Goal: Download file/media

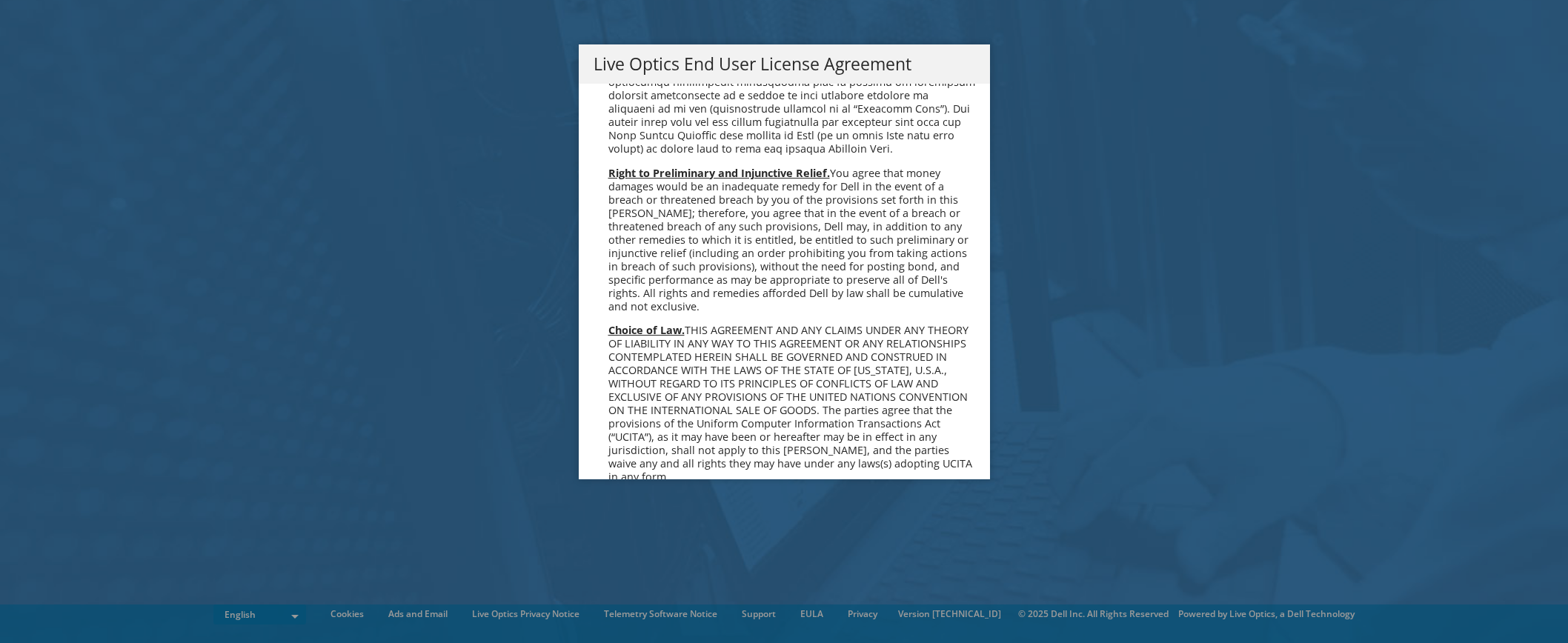
scroll to position [5600, 0]
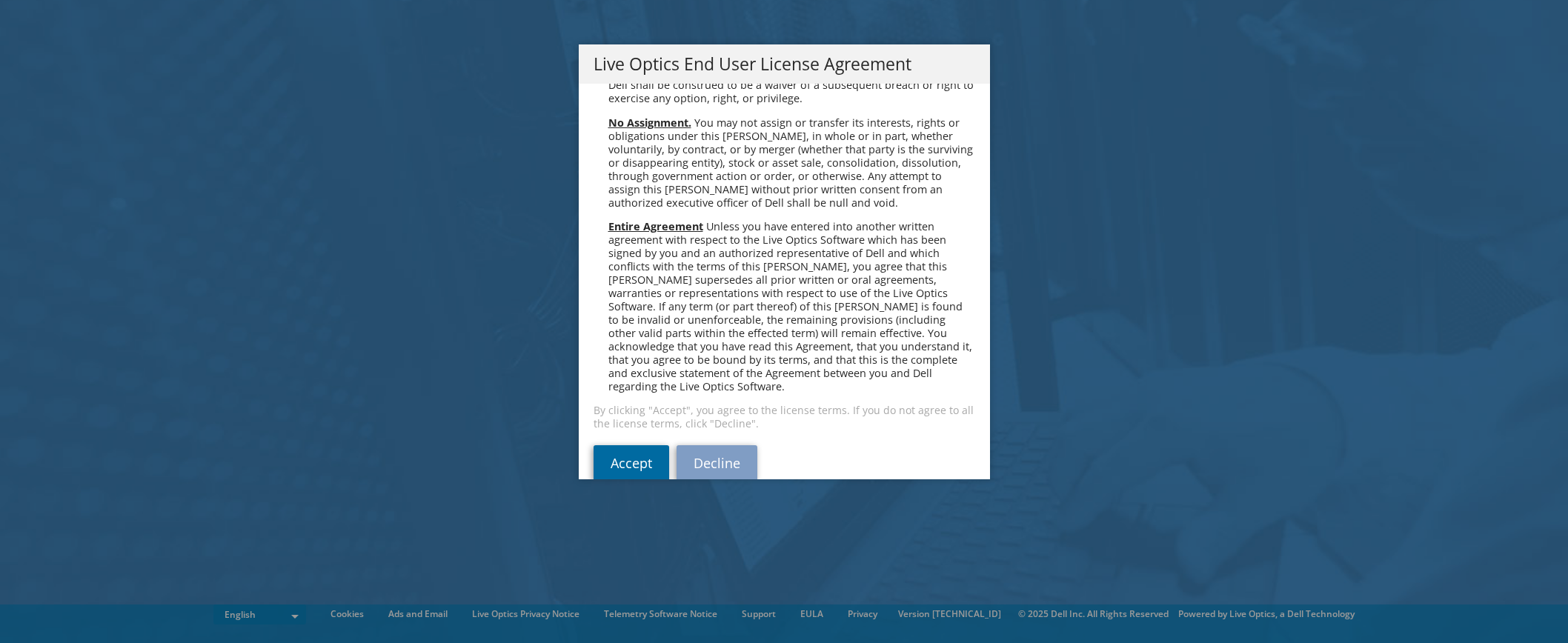
click at [649, 445] on link "Accept" at bounding box center [632, 463] width 76 height 36
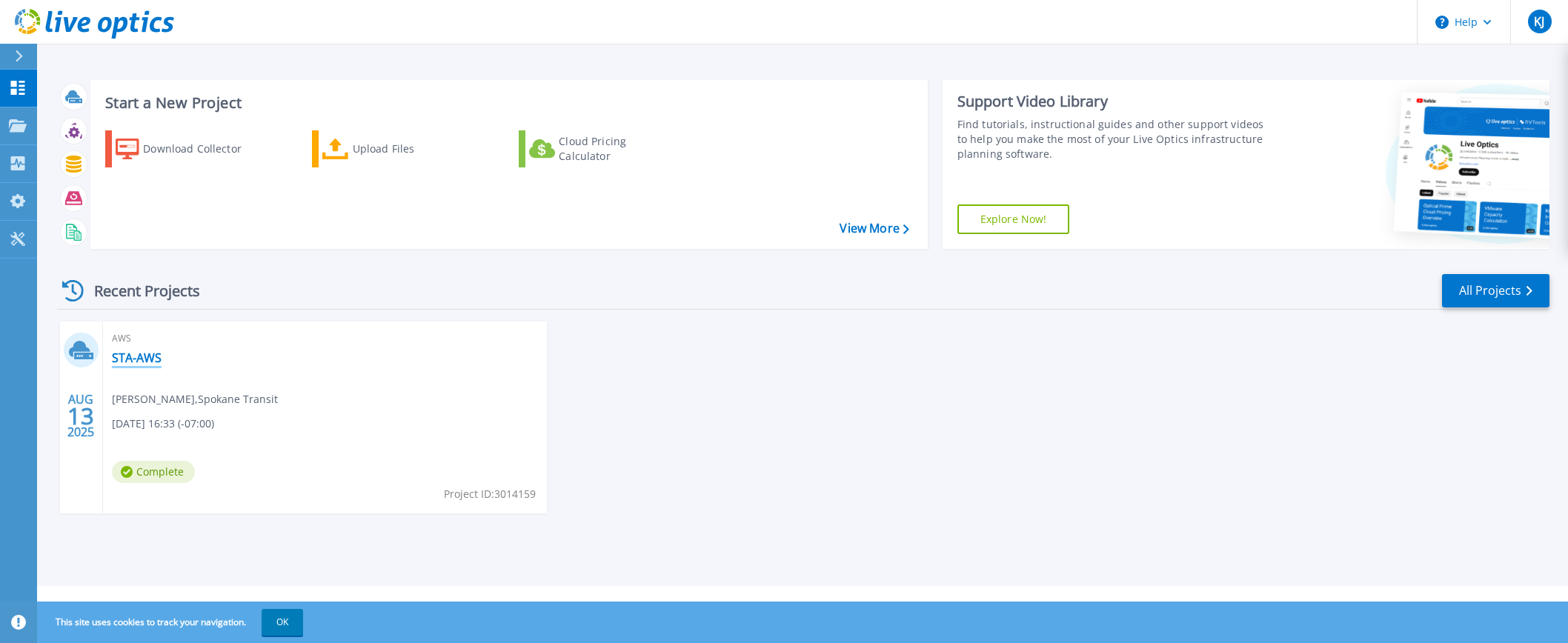
click at [131, 360] on link "STA-AWS" at bounding box center [137, 357] width 49 height 15
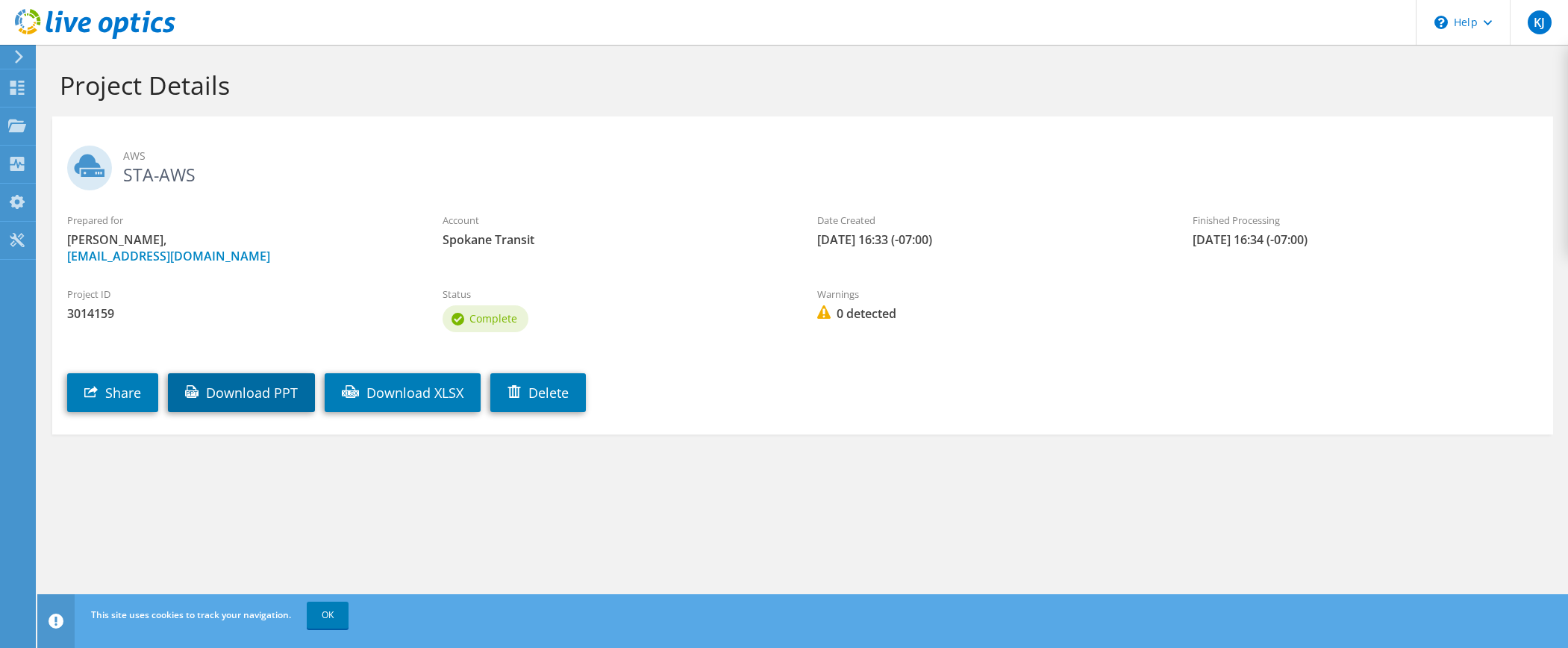
click at [262, 389] on link "Download PPT" at bounding box center [241, 393] width 147 height 39
click at [887, 366] on div "Share Download PPT Download XLSX Delete" at bounding box center [817, 382] width 1531 height 76
click at [16, 122] on use at bounding box center [17, 125] width 18 height 12
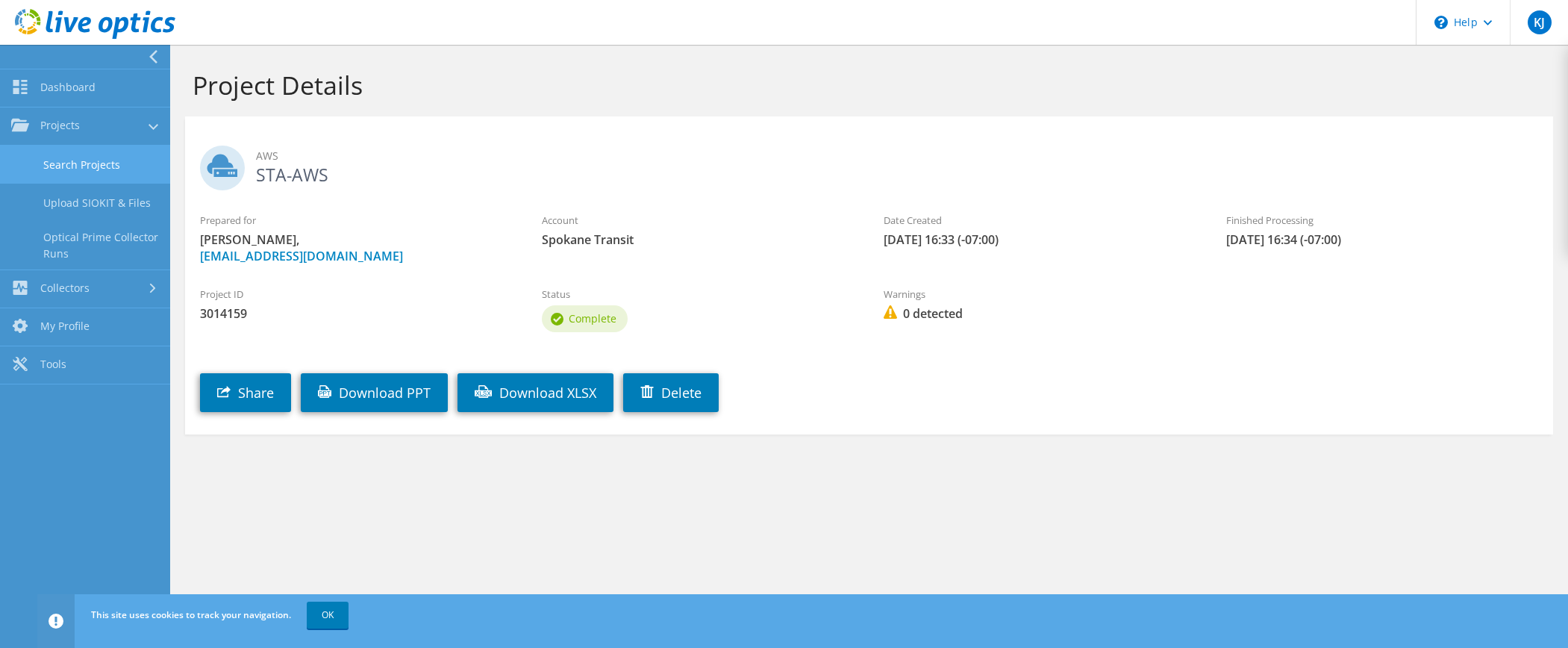
click at [62, 162] on link "Search Projects" at bounding box center [85, 164] width 170 height 38
click at [62, 162] on link "Collectors" at bounding box center [85, 164] width 170 height 38
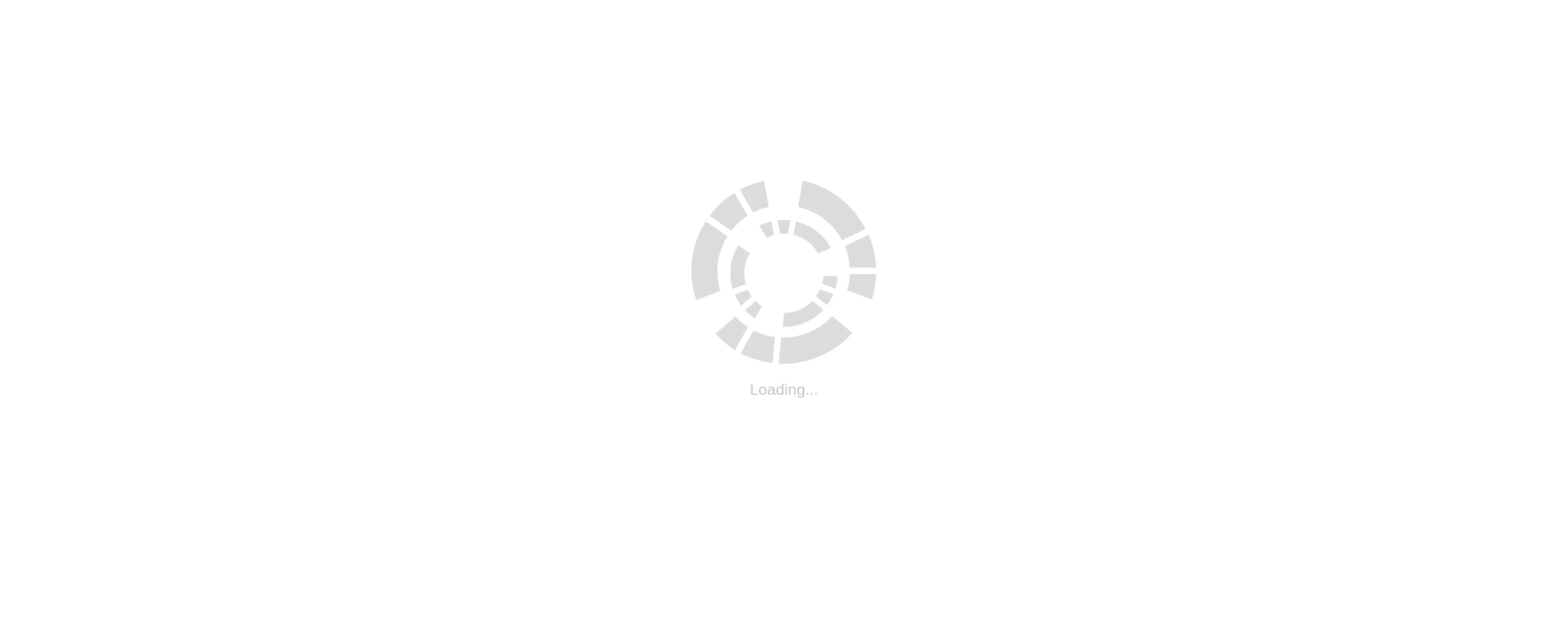
click at [63, 6] on html ".cls-1 { fill: #cecece; } .cls-1 { fill: #cecece; } Loading..." at bounding box center [784, 3] width 1568 height 6
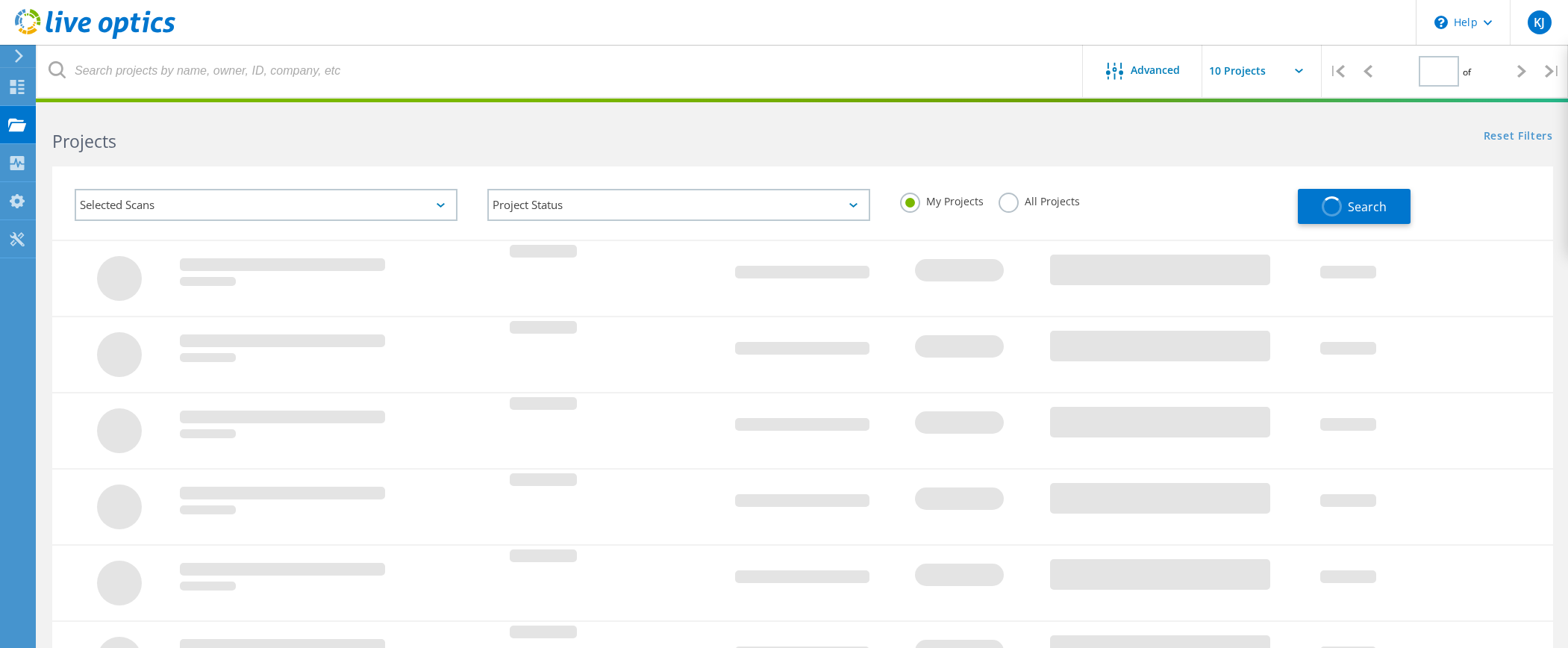
type input "1"
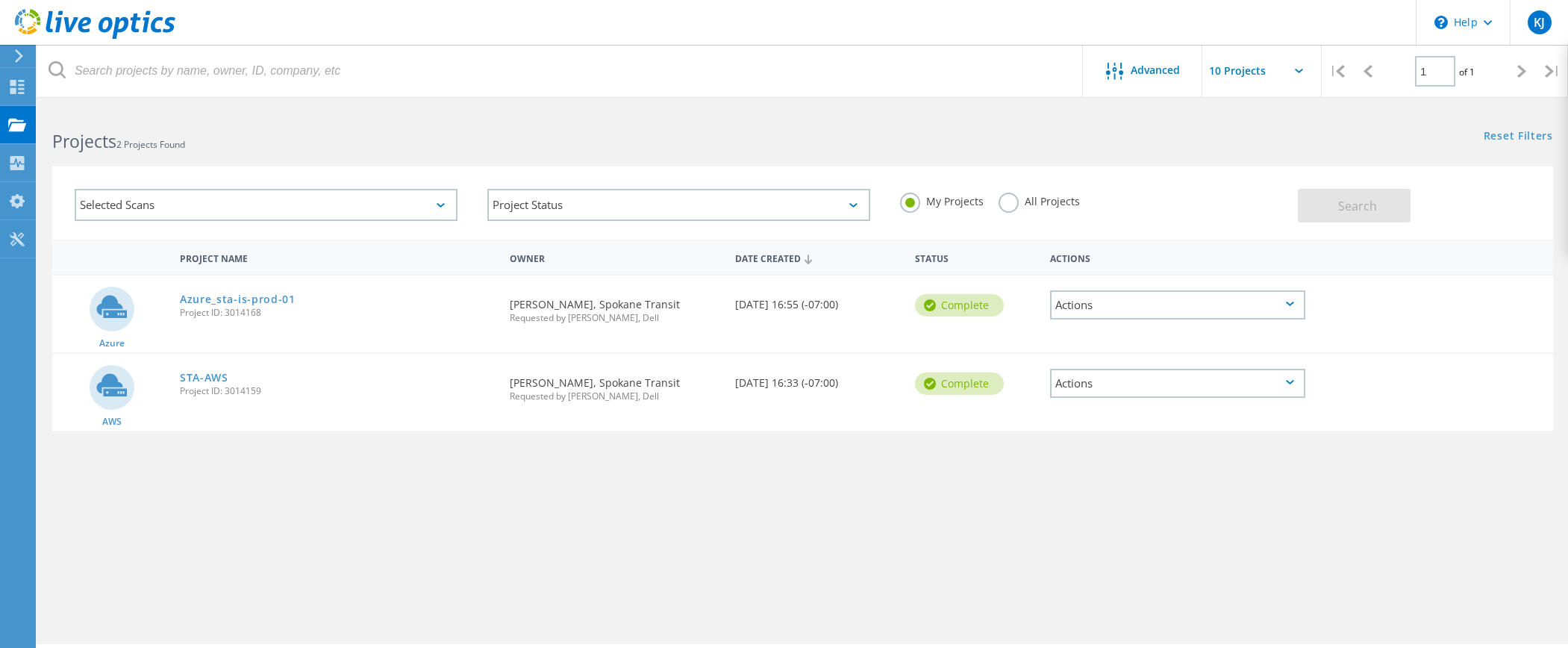
click at [1208, 301] on div "Actions" at bounding box center [1178, 305] width 255 height 29
click at [1420, 415] on div "AWS STA-AWS Project ID: 3014159 Requested By Kevin James, Spokane Transit Reque…" at bounding box center [802, 392] width 1501 height 77
click at [1289, 386] on div "Actions" at bounding box center [1178, 382] width 255 height 29
click at [1351, 410] on div "AWS STA-AWS Project ID: 3014159 Requested By Kevin James, Spokane Transit Reque…" at bounding box center [802, 392] width 1501 height 77
click at [1279, 308] on div "Actions" at bounding box center [1178, 305] width 255 height 29
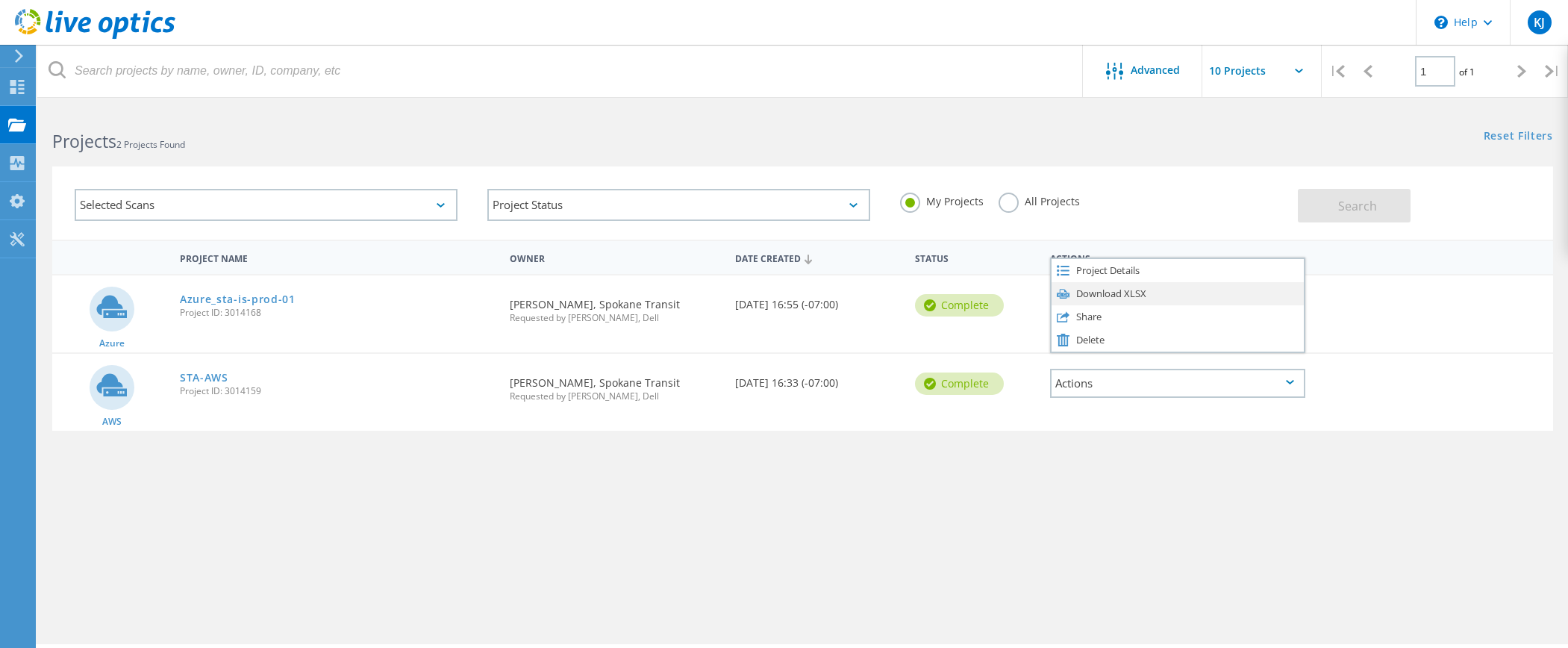
click at [1117, 291] on div "Download XLSX" at bounding box center [1178, 294] width 252 height 23
click at [12, 122] on icon at bounding box center [17, 125] width 18 height 14
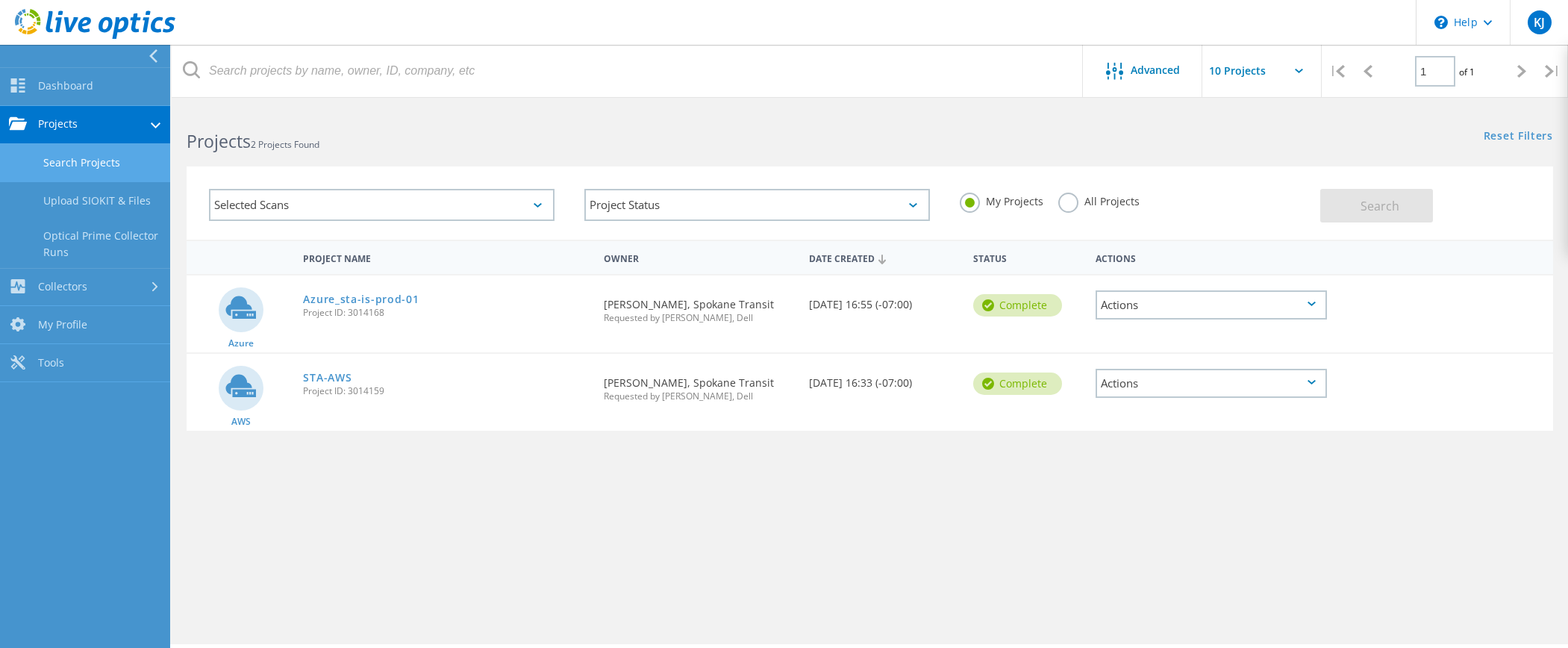
click at [101, 167] on link "Search Projects" at bounding box center [85, 163] width 170 height 38
click at [79, 122] on link "Projects" at bounding box center [85, 125] width 170 height 38
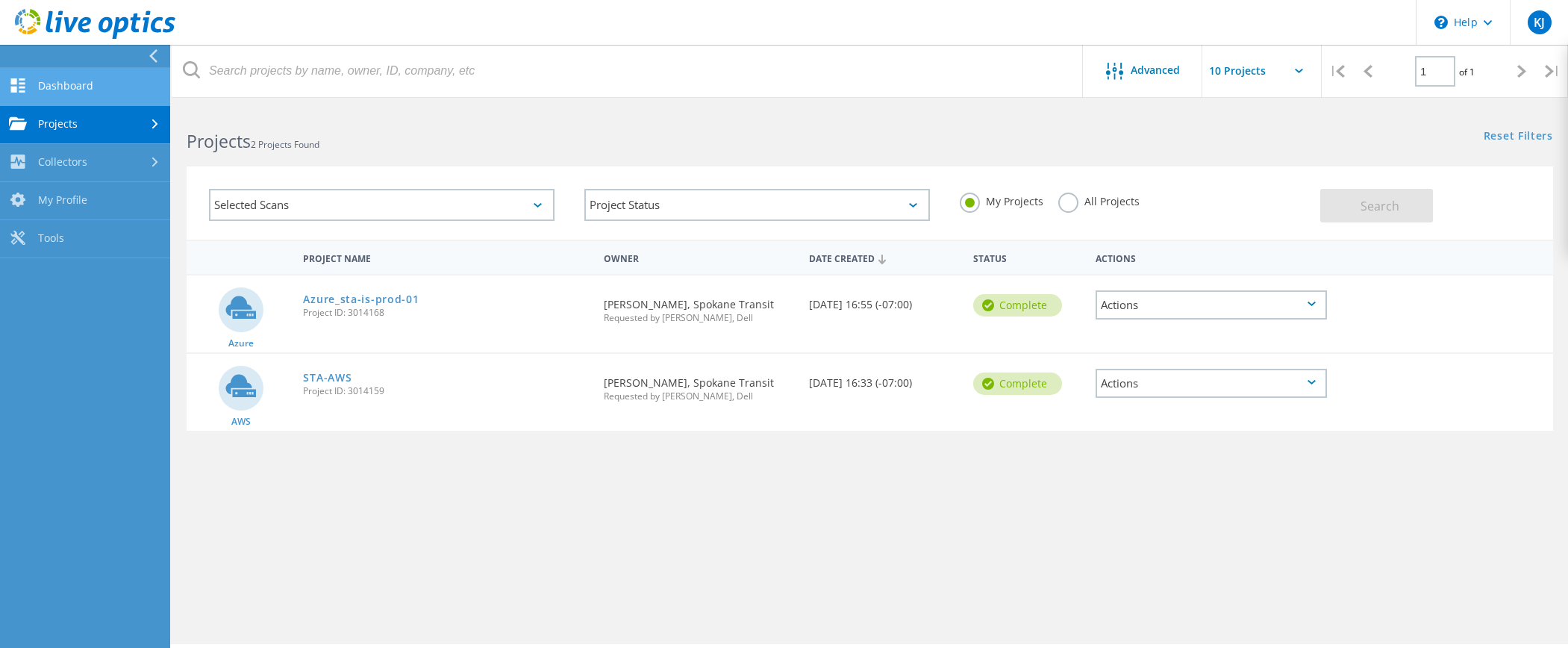
click at [62, 77] on link "Dashboard" at bounding box center [85, 86] width 170 height 38
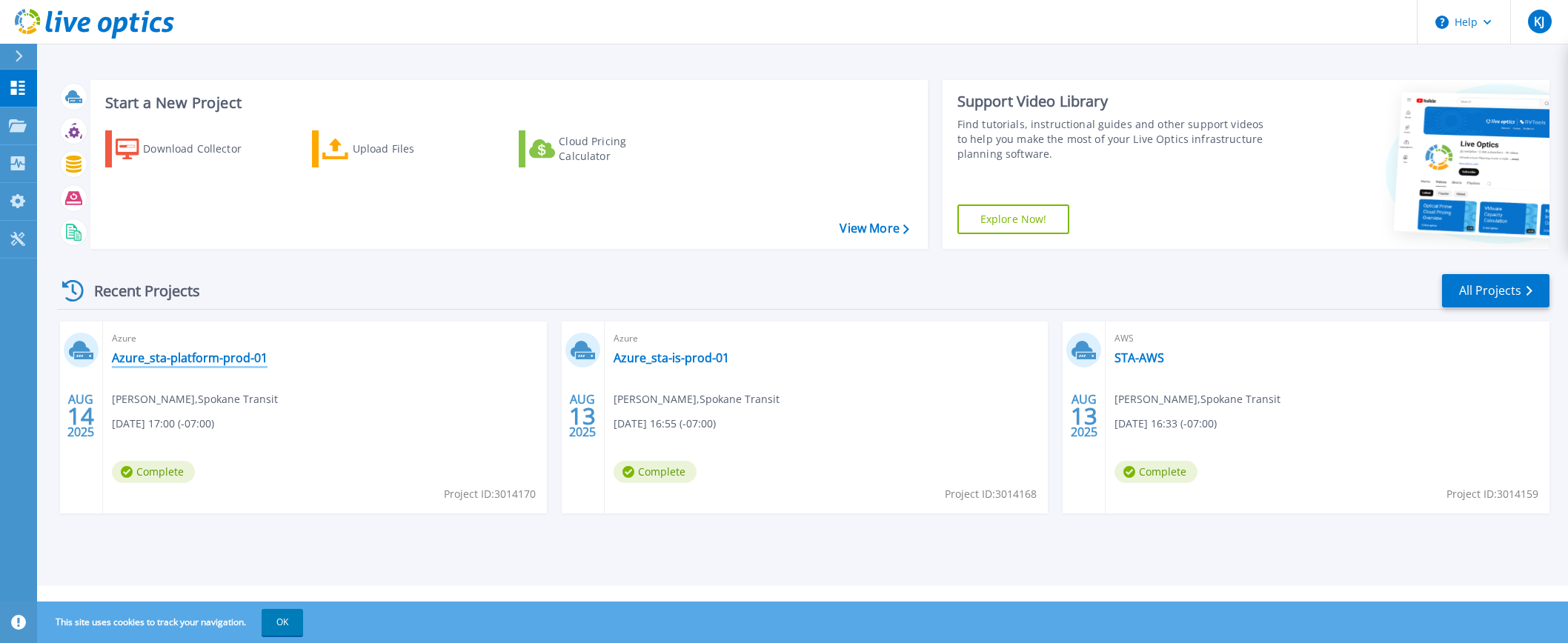
click at [225, 358] on link "Azure_sta-platform-prod-01" at bounding box center [189, 357] width 155 height 15
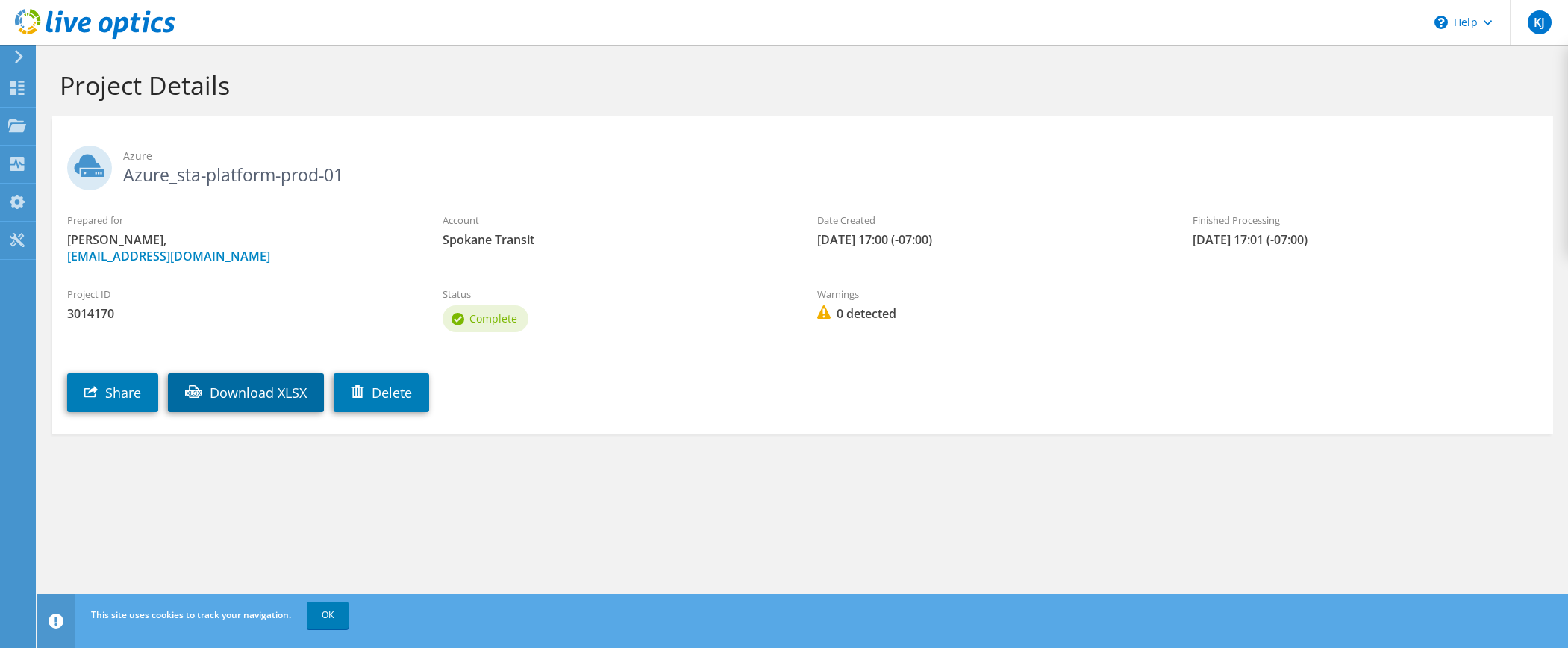
click at [269, 399] on link "Download XLSX" at bounding box center [246, 393] width 156 height 39
click at [256, 397] on link "Download XLSX" at bounding box center [246, 393] width 156 height 39
